Goal: Information Seeking & Learning: Stay updated

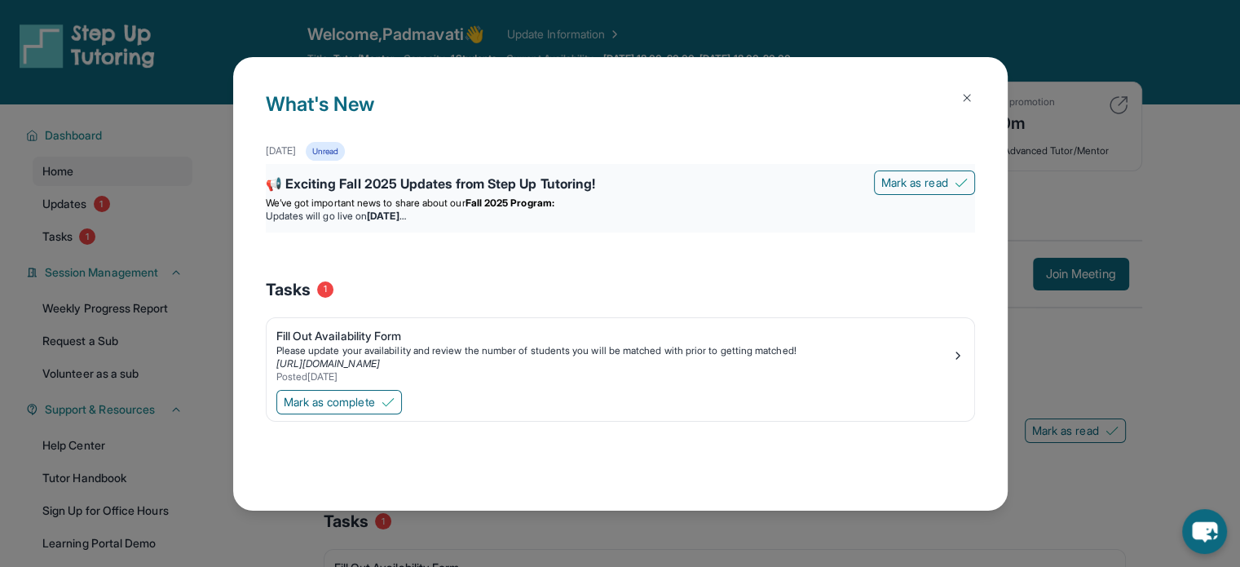
click at [523, 211] on li "Updates will go live [DATE][DATE]" at bounding box center [620, 216] width 709 height 13
click at [405, 210] on strong "[DATE]" at bounding box center [386, 216] width 38 height 12
click at [392, 175] on div "📢 Exciting Fall 2025 Updates from Step Up Tutoring!" at bounding box center [620, 185] width 709 height 23
click at [969, 100] on img at bounding box center [966, 97] width 13 height 13
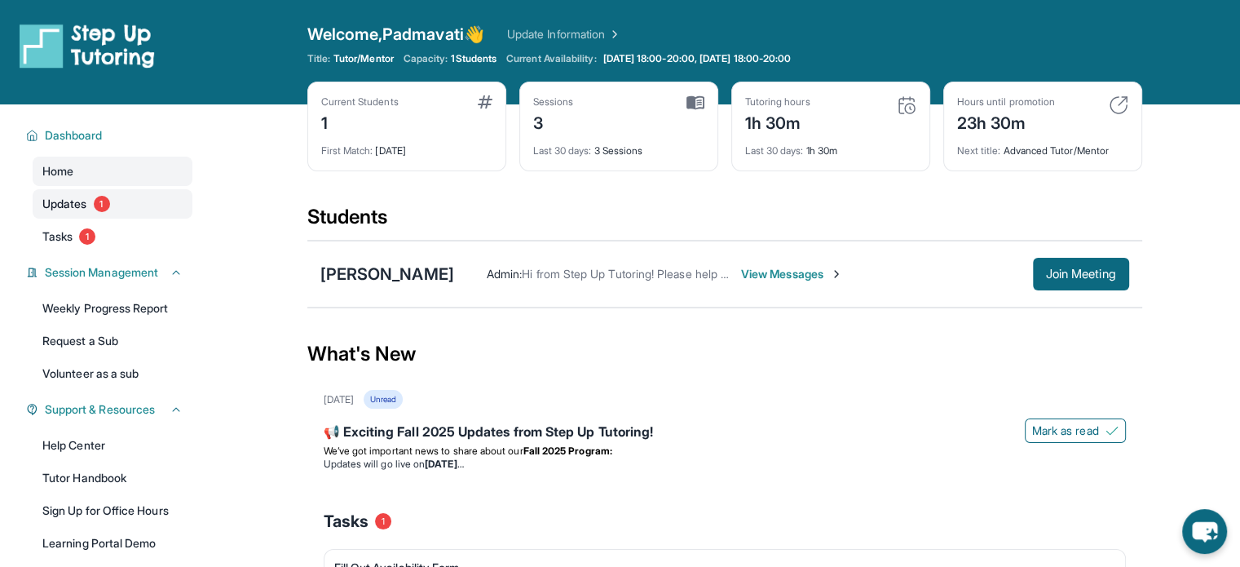
click at [51, 205] on span "Updates" at bounding box center [64, 204] width 45 height 16
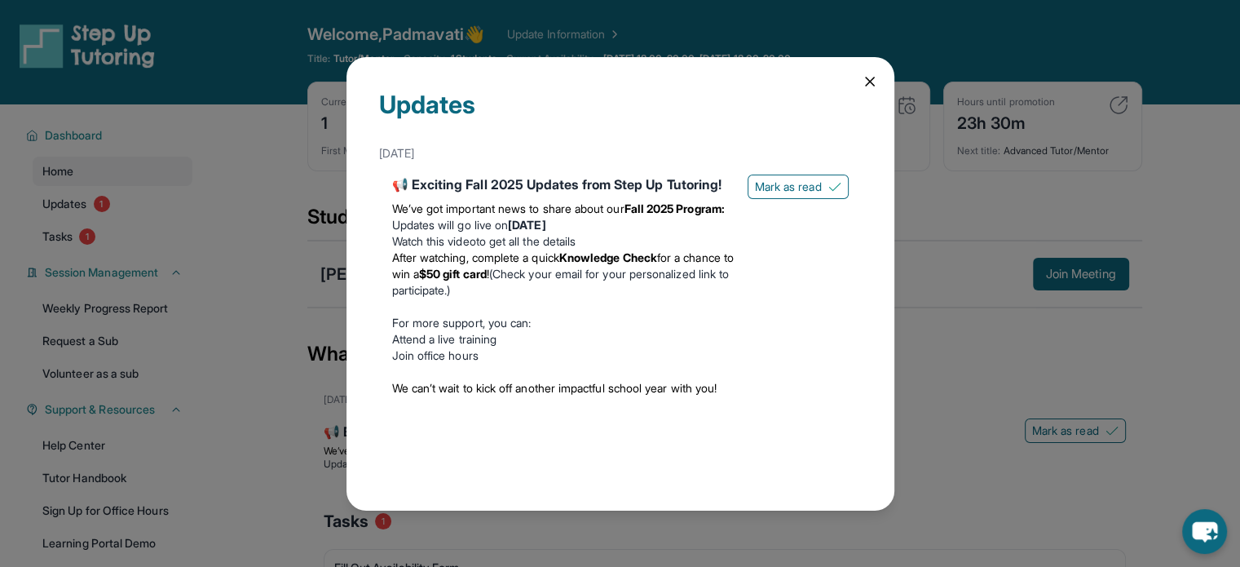
scroll to position [7, 0]
click at [862, 73] on icon at bounding box center [870, 81] width 16 height 16
